Goal: Task Accomplishment & Management: Manage account settings

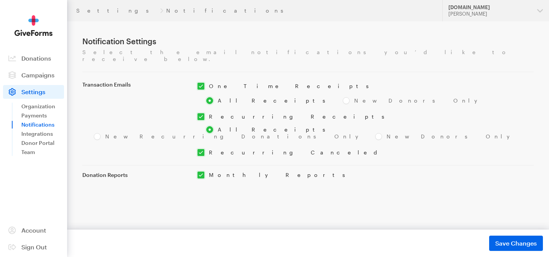
click at [203, 83] on input "checkbox" at bounding box center [287, 86] width 180 height 7
checkbox input "false"
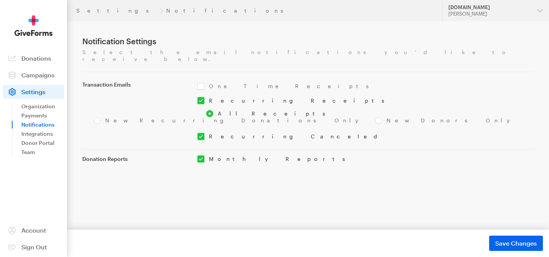
click at [200, 97] on input "checkbox" at bounding box center [294, 100] width 195 height 7
checkbox input "false"
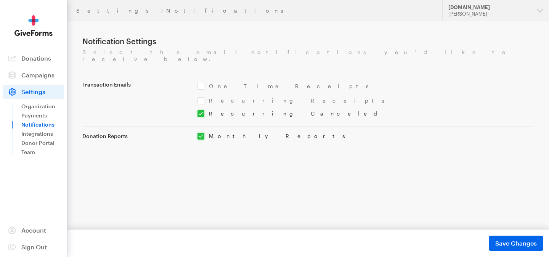
click at [200, 102] on div "Transaction Emails New Donor One Time Receipts One Time Receipts All Receipts N…" at bounding box center [307, 106] width 451 height 68
click at [200, 110] on input "checkbox" at bounding box center [290, 113] width 187 height 7
checkbox input "false"
click at [199, 133] on input "checkbox" at bounding box center [275, 136] width 156 height 7
checkbox input "false"
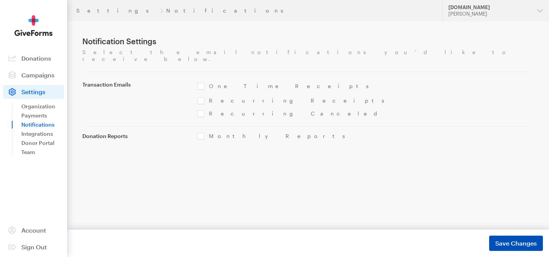
click at [498, 240] on span "Save Changes" at bounding box center [516, 243] width 42 height 9
